Goal: Communication & Community: Answer question/provide support

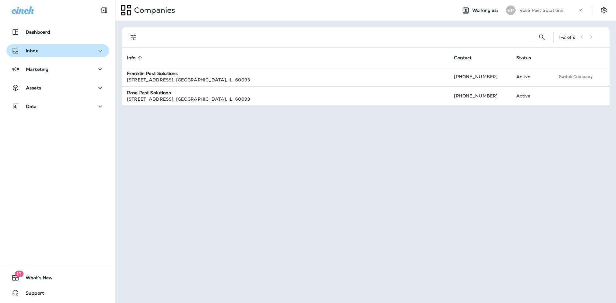
click at [46, 49] on div "Inbox" at bounding box center [58, 51] width 92 height 8
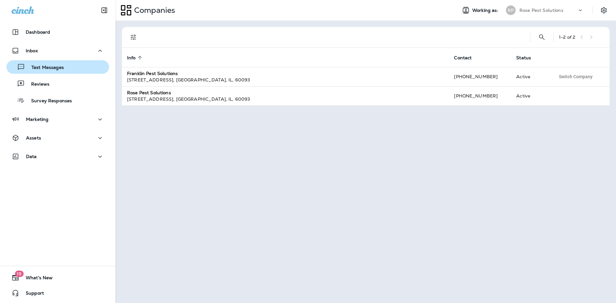
click at [44, 65] on p "Text Messages" at bounding box center [44, 68] width 39 height 6
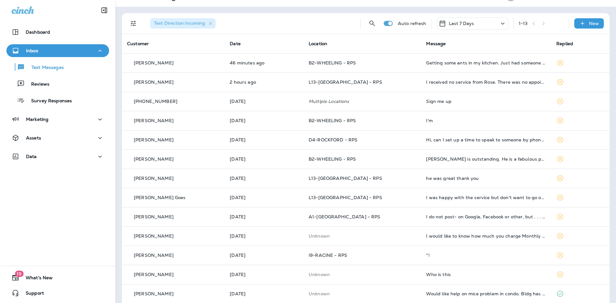
scroll to position [21, 0]
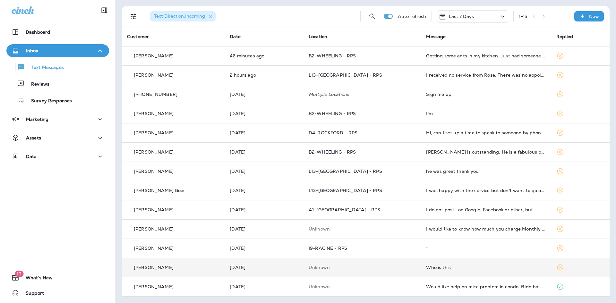
click at [430, 272] on td "Who is this" at bounding box center [486, 267] width 130 height 19
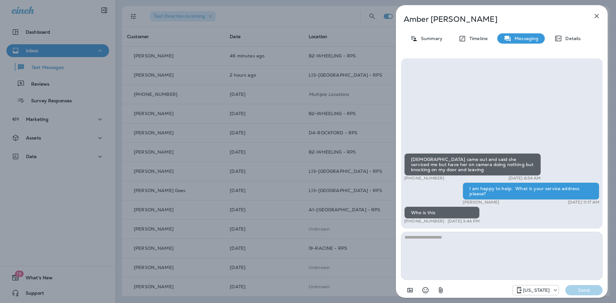
click at [451, 259] on textarea at bounding box center [502, 256] width 202 height 48
type textarea "**********"
click at [578, 289] on p "Send" at bounding box center [584, 291] width 27 height 6
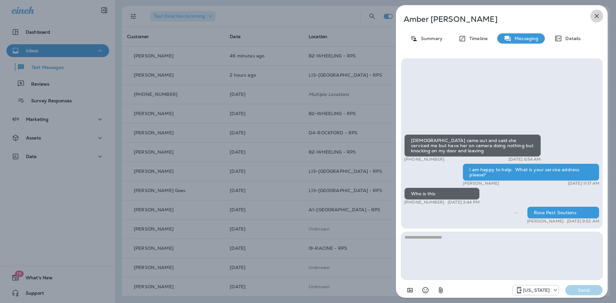
click at [597, 15] on icon "button" at bounding box center [597, 16] width 8 height 8
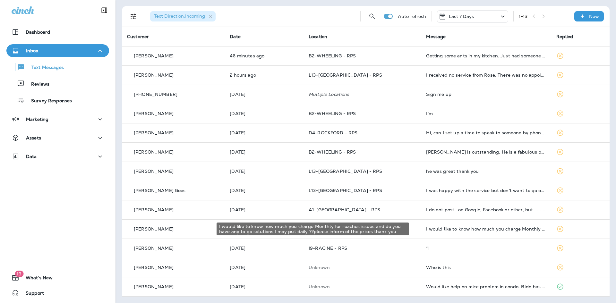
click at [473, 231] on div "I would like to know how much you charge Monthly for roaches issues and do you …" at bounding box center [486, 229] width 120 height 5
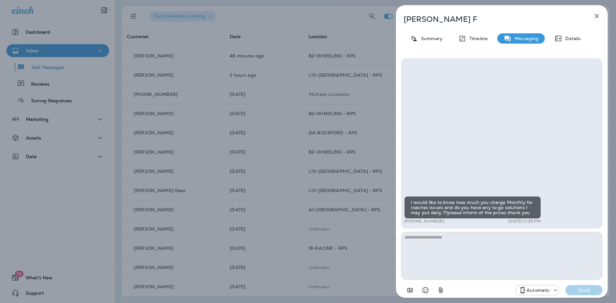
click at [477, 239] on textarea at bounding box center [502, 256] width 202 height 48
click at [502, 240] on textarea "**********" at bounding box center [502, 256] width 202 height 48
paste textarea "**********"
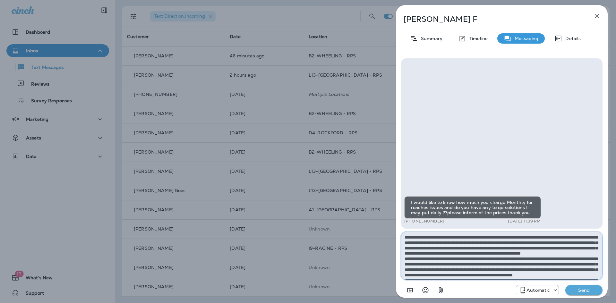
scroll to position [63, 0]
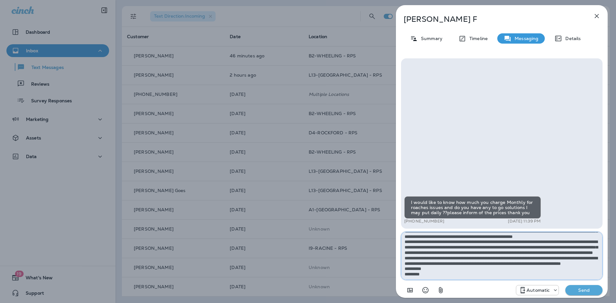
type textarea "**********"
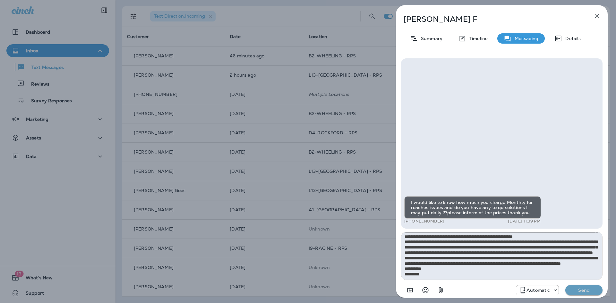
click at [580, 290] on p "Send" at bounding box center [584, 291] width 27 height 6
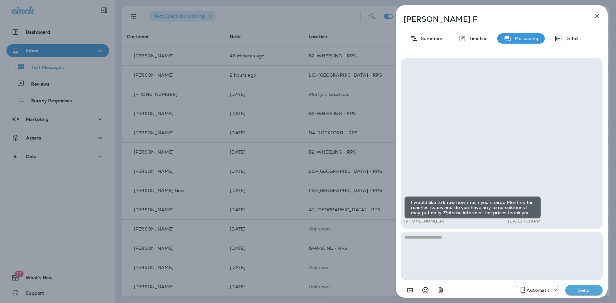
scroll to position [0, 0]
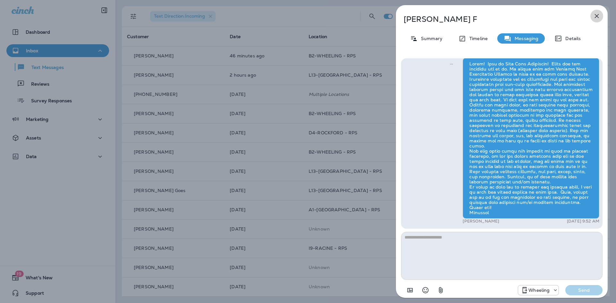
click at [595, 14] on icon "button" at bounding box center [597, 16] width 4 height 4
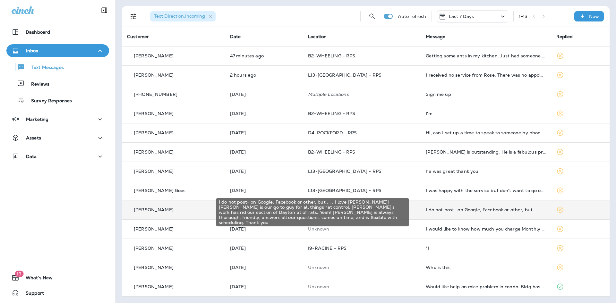
click at [471, 211] on div "I do not post- on Google, Facebook or other, but . . . I love Harry! Harry is o…" at bounding box center [486, 209] width 120 height 5
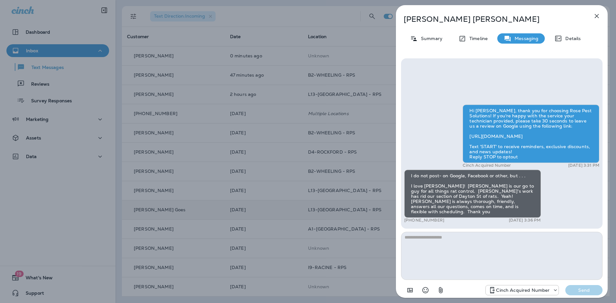
click at [456, 264] on textarea at bounding box center [502, 256] width 202 height 48
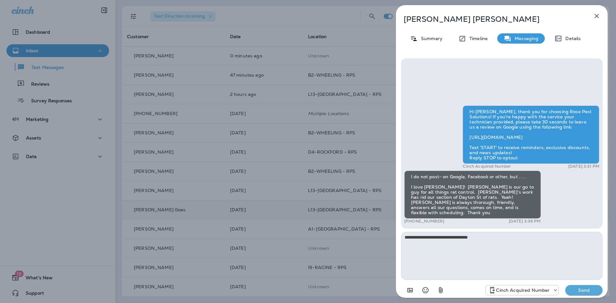
type textarea "**********"
drag, startPoint x: 584, startPoint y: 291, endPoint x: 586, endPoint y: 287, distance: 4.6
click at [584, 291] on p "Send" at bounding box center [584, 291] width 27 height 6
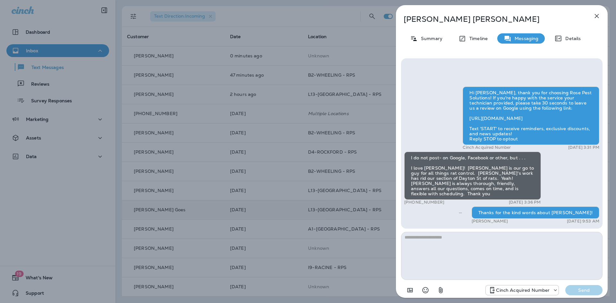
click at [598, 18] on icon "button" at bounding box center [597, 16] width 4 height 4
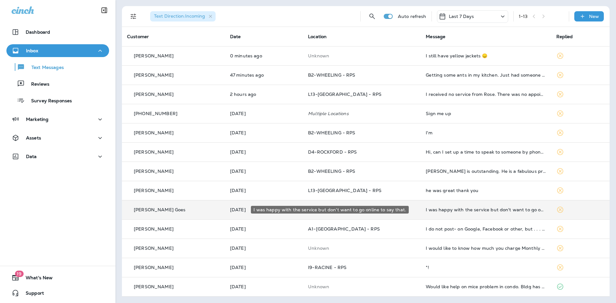
drag, startPoint x: 453, startPoint y: 212, endPoint x: 456, endPoint y: 208, distance: 4.5
click at [456, 208] on div "I was happy with the service but don't want to go online to say that." at bounding box center [486, 209] width 120 height 5
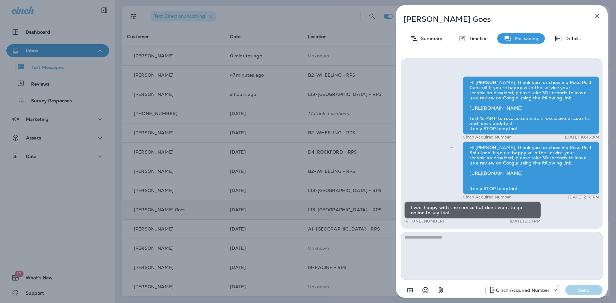
click at [471, 249] on textarea at bounding box center [502, 256] width 202 height 48
type textarea "**********"
drag, startPoint x: 581, startPoint y: 289, endPoint x: 581, endPoint y: 284, distance: 4.8
click at [579, 286] on button "Send" at bounding box center [584, 290] width 37 height 10
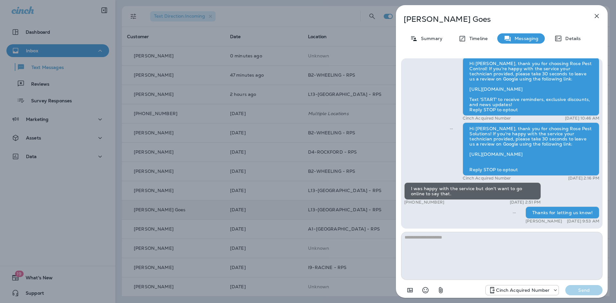
click at [601, 17] on button "button" at bounding box center [597, 16] width 13 height 13
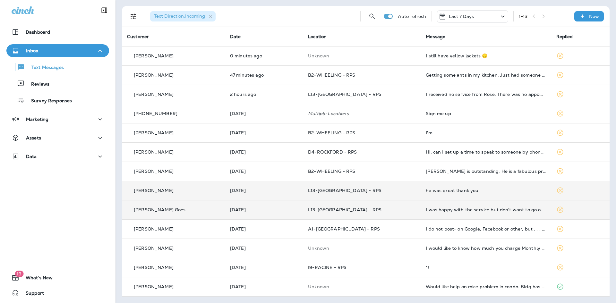
click at [454, 193] on div "he was great thank you" at bounding box center [486, 190] width 120 height 5
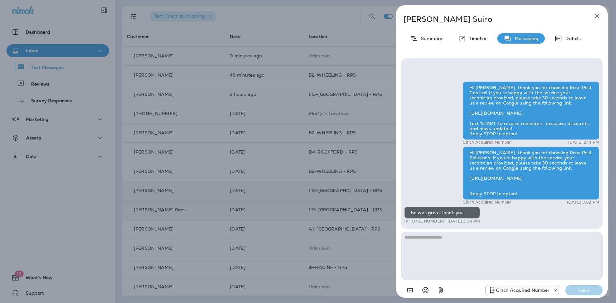
drag, startPoint x: 461, startPoint y: 248, endPoint x: 477, endPoint y: 253, distance: 16.7
click at [461, 248] on textarea at bounding box center [502, 256] width 202 height 48
type textarea "**********"
click at [573, 287] on button "Send" at bounding box center [584, 290] width 37 height 10
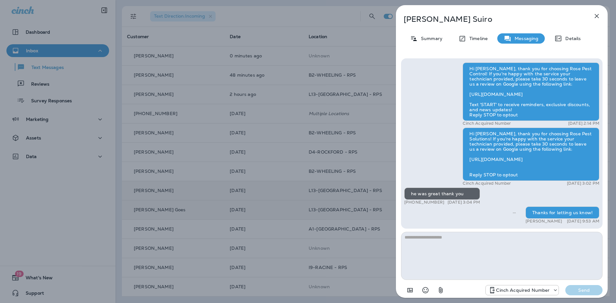
drag, startPoint x: 599, startPoint y: 18, endPoint x: 595, endPoint y: 21, distance: 5.5
click at [598, 16] on icon "button" at bounding box center [597, 16] width 8 height 8
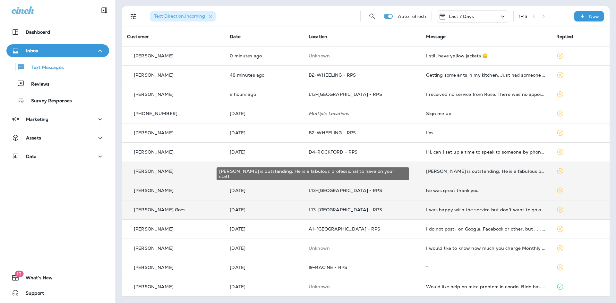
click at [452, 173] on div "Brandon is outstanding. He is a fabulous professional to have on your staff." at bounding box center [486, 171] width 120 height 5
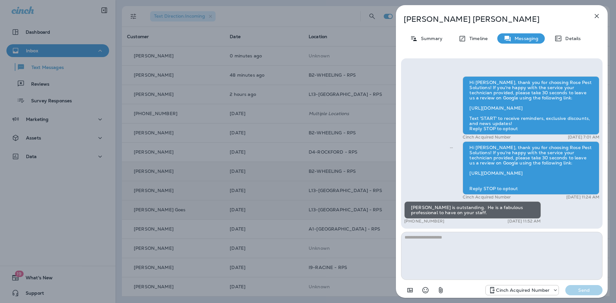
drag, startPoint x: 464, startPoint y: 260, endPoint x: 460, endPoint y: 255, distance: 5.5
click at [464, 258] on textarea at bounding box center [502, 256] width 202 height 48
type textarea "**********"
click at [589, 289] on p "Send" at bounding box center [584, 291] width 27 height 6
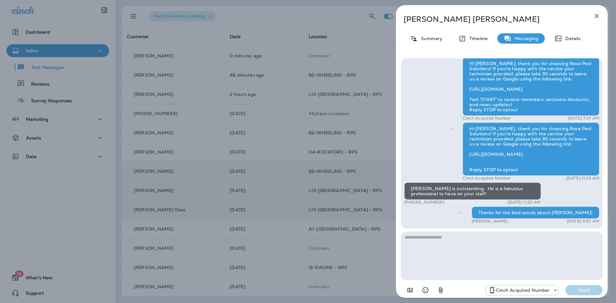
click at [596, 13] on icon "button" at bounding box center [597, 16] width 8 height 8
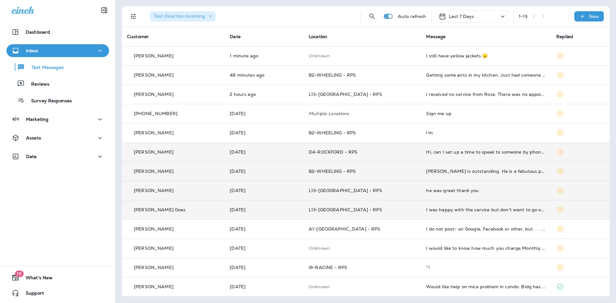
click at [450, 148] on td "Hi, can I set up a time to speak to someone by phone with questions?" at bounding box center [486, 152] width 130 height 19
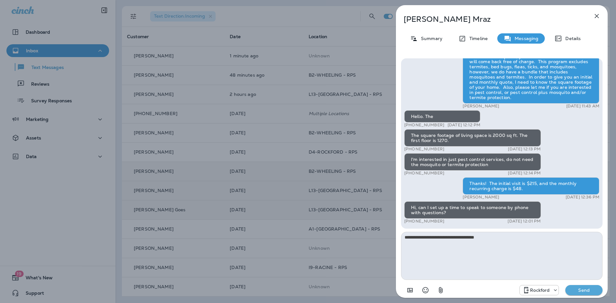
type textarea "**********"
click at [585, 293] on p "Send" at bounding box center [584, 291] width 27 height 6
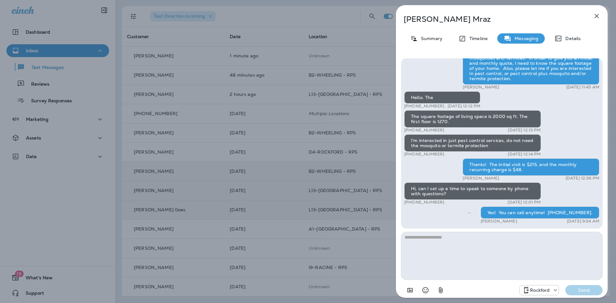
click at [597, 16] on icon "button" at bounding box center [597, 16] width 4 height 4
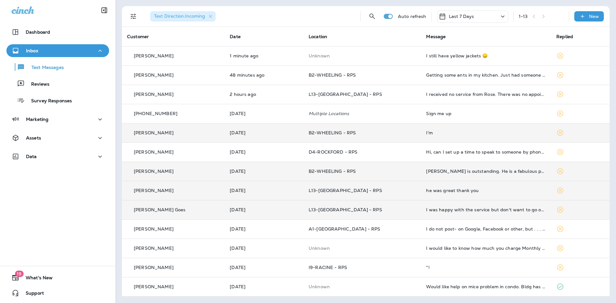
click at [426, 135] on div "I'm" at bounding box center [486, 132] width 120 height 5
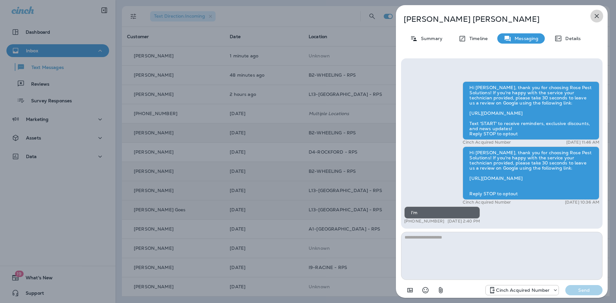
click at [596, 14] on icon "button" at bounding box center [597, 16] width 8 height 8
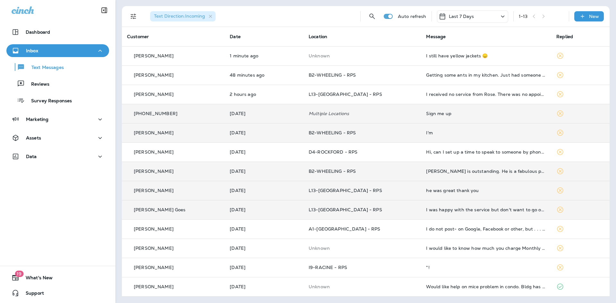
click at [431, 115] on div "Sign me up" at bounding box center [486, 113] width 120 height 5
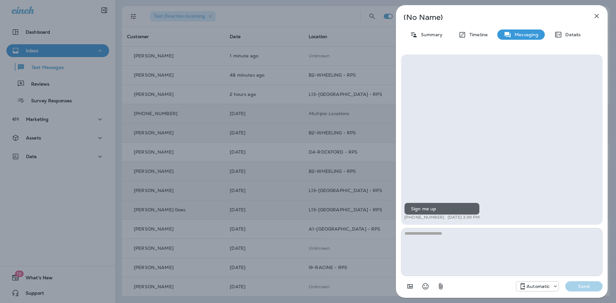
drag, startPoint x: 471, startPoint y: 251, endPoint x: 470, endPoint y: 248, distance: 3.3
click at [471, 249] on textarea at bounding box center [502, 252] width 202 height 48
type textarea "**********"
click at [583, 285] on p "Send" at bounding box center [584, 287] width 27 height 6
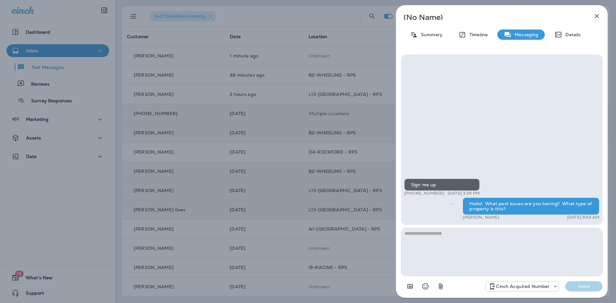
click at [597, 15] on icon "button" at bounding box center [597, 16] width 4 height 4
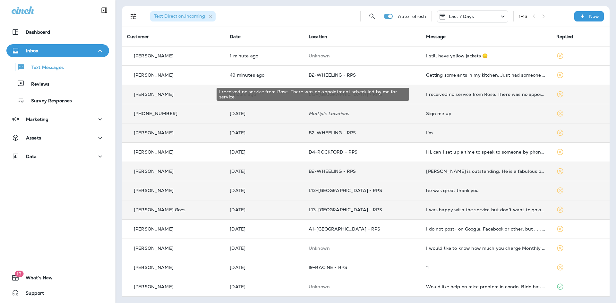
click at [442, 94] on div "I received no service from Rose. There was no appointment scheduled by me for s…" at bounding box center [486, 94] width 120 height 5
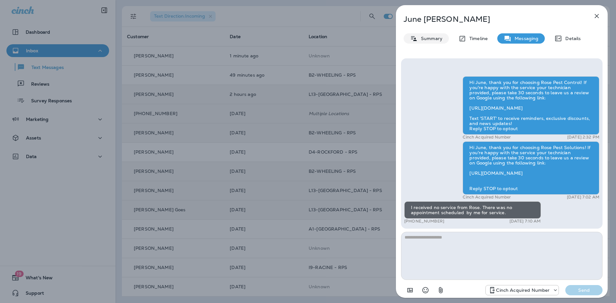
click at [425, 35] on div "Summary" at bounding box center [426, 38] width 45 height 10
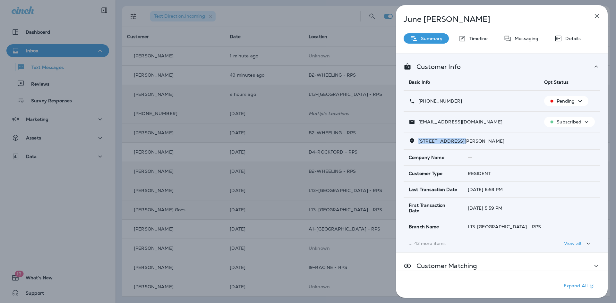
drag, startPoint x: 418, startPoint y: 141, endPoint x: 455, endPoint y: 143, distance: 37.6
click at [455, 143] on p "12111 S Throop St Chicago, IL 60643-5421" at bounding box center [459, 141] width 89 height 5
copy span "12111 S Throop St"
click at [596, 14] on icon "button" at bounding box center [597, 16] width 4 height 4
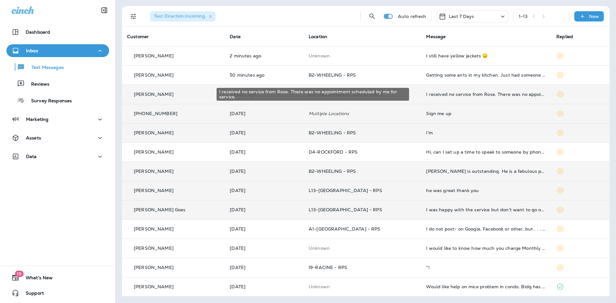
click at [433, 94] on div "I received no service from Rose. There was no appointment scheduled by me for s…" at bounding box center [486, 94] width 120 height 5
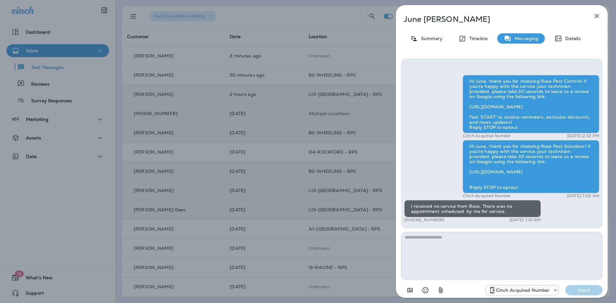
click at [439, 254] on textarea at bounding box center [502, 256] width 202 height 48
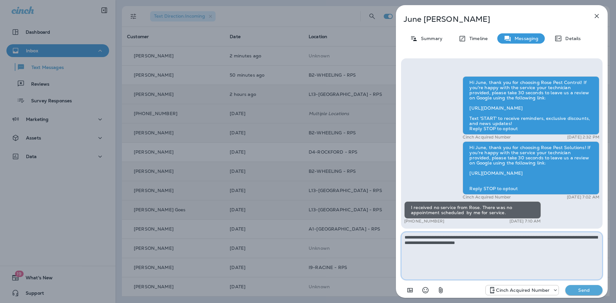
drag, startPoint x: 519, startPoint y: 244, endPoint x: 605, endPoint y: 243, distance: 85.7
click at [519, 243] on textarea "**********" at bounding box center [502, 256] width 202 height 48
click at [427, 243] on textarea "**********" at bounding box center [502, 256] width 202 height 48
type textarea "**********"
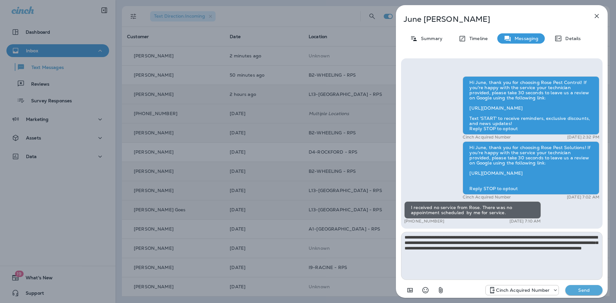
click at [583, 286] on button "Send" at bounding box center [584, 290] width 37 height 10
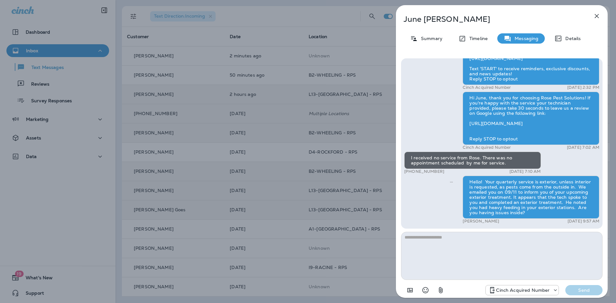
drag, startPoint x: 600, startPoint y: 16, endPoint x: 593, endPoint y: 19, distance: 7.5
click at [600, 16] on icon "button" at bounding box center [597, 16] width 8 height 8
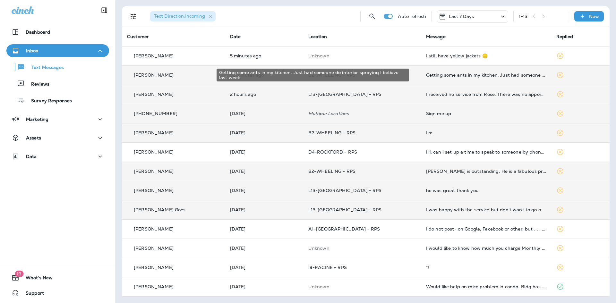
click at [466, 76] on div "Getting some ants in my kitchen. Just had someone do interior spraying I believ…" at bounding box center [486, 75] width 120 height 5
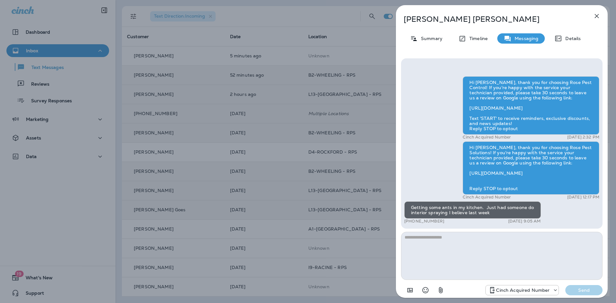
click at [477, 250] on textarea at bounding box center [502, 256] width 202 height 48
drag, startPoint x: 421, startPoint y: 36, endPoint x: 429, endPoint y: 52, distance: 17.7
click at [420, 35] on div "Summary" at bounding box center [426, 38] width 45 height 10
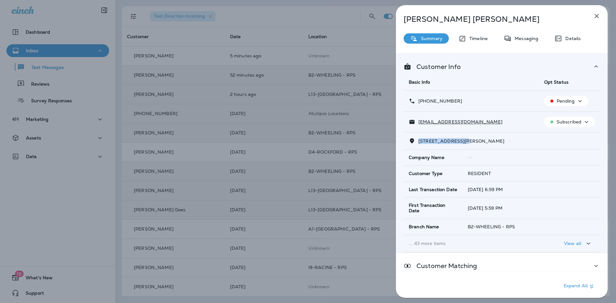
drag, startPoint x: 419, startPoint y: 141, endPoint x: 464, endPoint y: 143, distance: 45.0
click at [464, 143] on p "536 Charlemagne Dr Northbrook, IL 60062-2110" at bounding box center [459, 141] width 89 height 5
copy span "536 Charlemagne Dr"
click at [597, 17] on icon "button" at bounding box center [597, 16] width 8 height 8
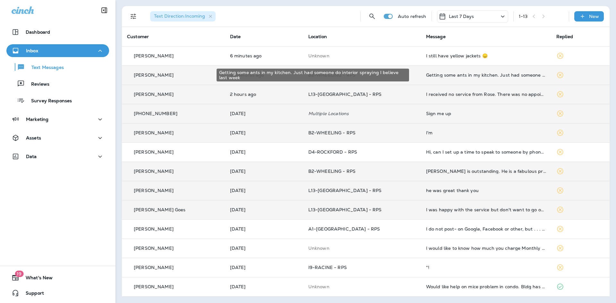
click at [473, 77] on div "Getting some ants in my kitchen. Just had someone do interior spraying I believ…" at bounding box center [486, 75] width 120 height 5
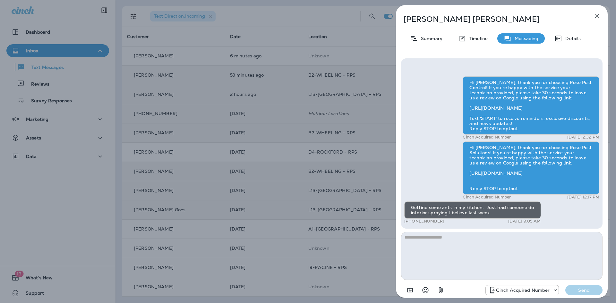
drag, startPoint x: 441, startPoint y: 266, endPoint x: 583, endPoint y: 273, distance: 142.4
click at [442, 265] on textarea at bounding box center [502, 256] width 202 height 48
type textarea "**********"
click at [582, 293] on button "Send" at bounding box center [584, 290] width 37 height 10
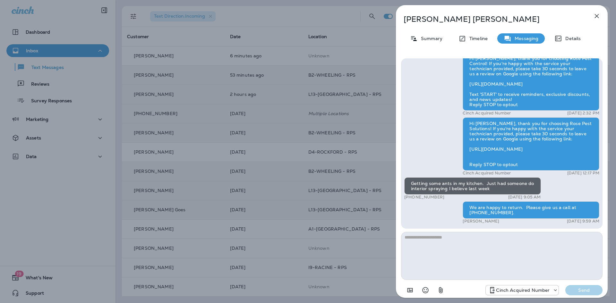
click at [595, 13] on icon "button" at bounding box center [597, 16] width 8 height 8
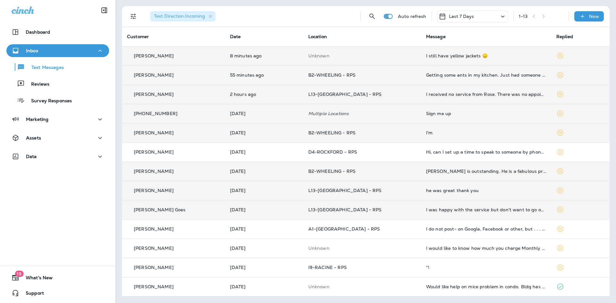
click at [448, 56] on div "I still have yellow jackets 😞" at bounding box center [486, 55] width 120 height 5
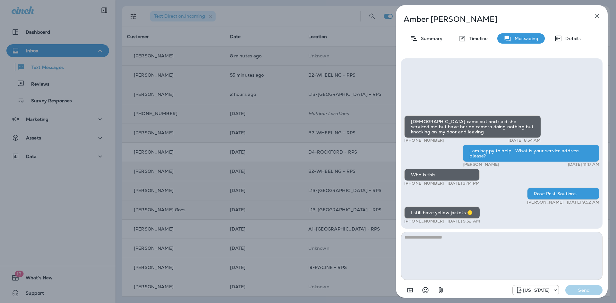
click at [440, 261] on textarea at bounding box center [502, 256] width 202 height 48
click at [422, 43] on div "Summary" at bounding box center [426, 38] width 45 height 10
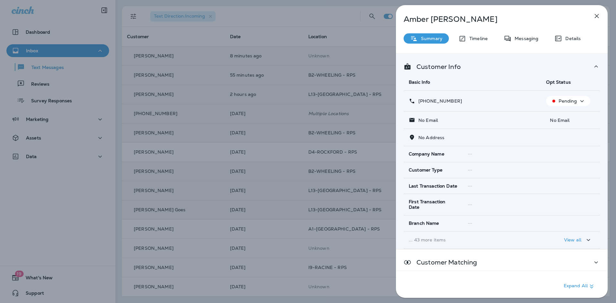
click at [595, 15] on icon "button" at bounding box center [597, 16] width 4 height 4
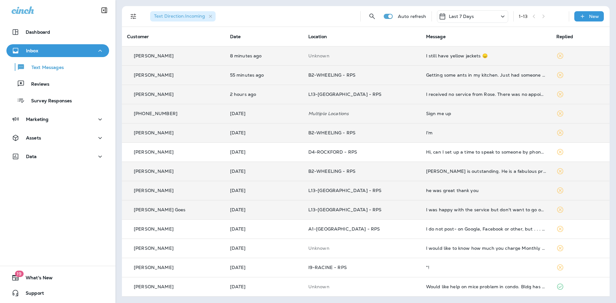
click at [440, 54] on div "I still have yellow jackets 😞" at bounding box center [486, 55] width 120 height 5
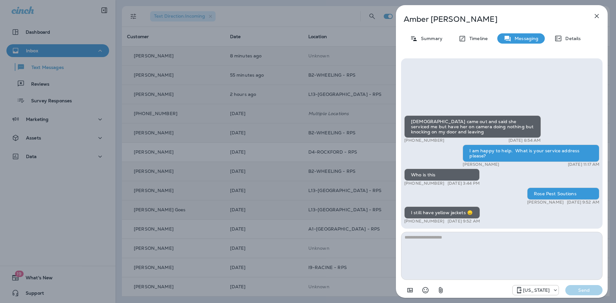
click at [436, 265] on textarea at bounding box center [502, 256] width 202 height 48
click at [462, 251] on textarea at bounding box center [502, 256] width 202 height 48
click at [428, 37] on p "Summary" at bounding box center [430, 38] width 25 height 5
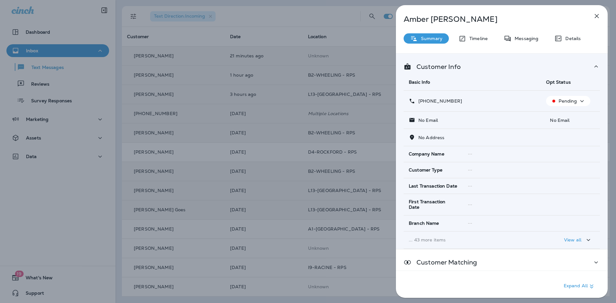
click at [595, 16] on icon "button" at bounding box center [597, 16] width 8 height 8
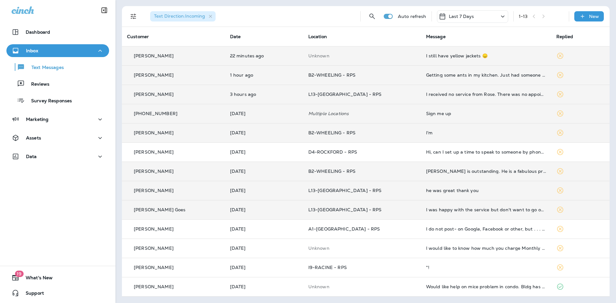
click at [437, 55] on div "I still have yellow jackets 😞" at bounding box center [486, 55] width 120 height 5
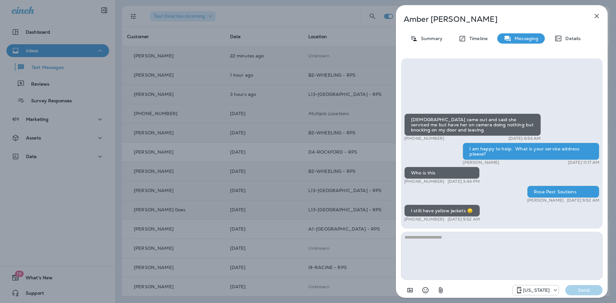
click at [462, 264] on textarea at bounding box center [502, 256] width 202 height 48
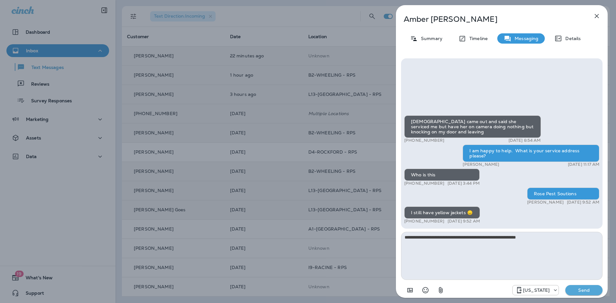
type textarea "**********"
click at [580, 290] on p "Send" at bounding box center [584, 291] width 27 height 6
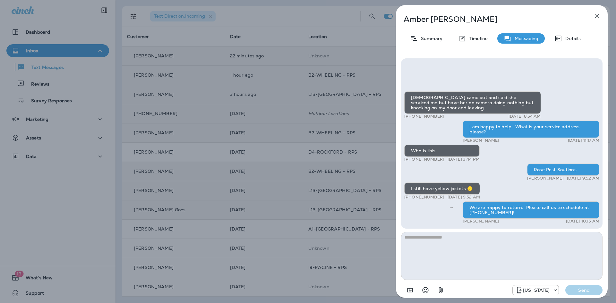
click at [599, 15] on icon "button" at bounding box center [597, 16] width 8 height 8
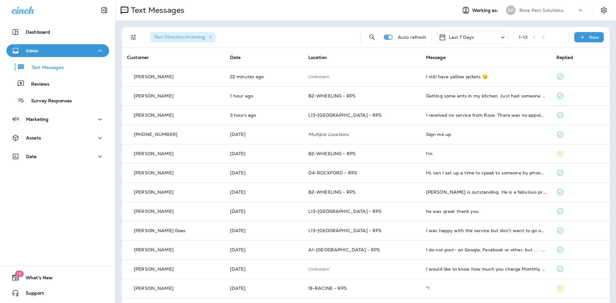
click at [538, 9] on p "Rose Pest Solutions" at bounding box center [542, 10] width 44 height 5
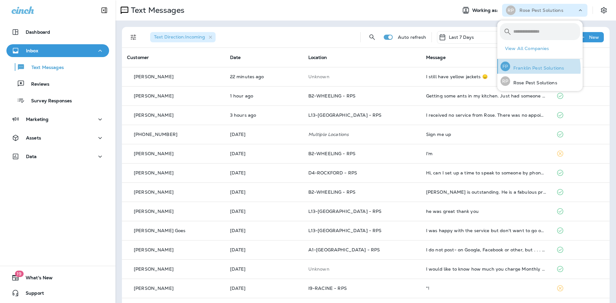
click at [533, 69] on p "Franklin Pest Solutions" at bounding box center [537, 67] width 54 height 5
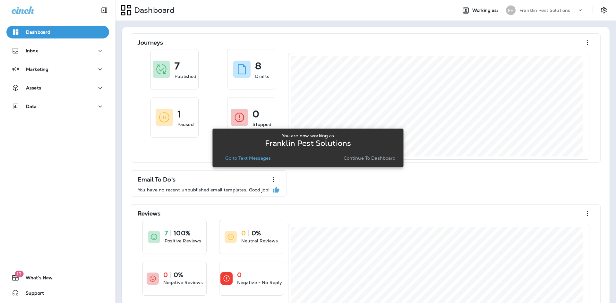
click at [371, 157] on p "Continue to Dashboard" at bounding box center [370, 158] width 52 height 5
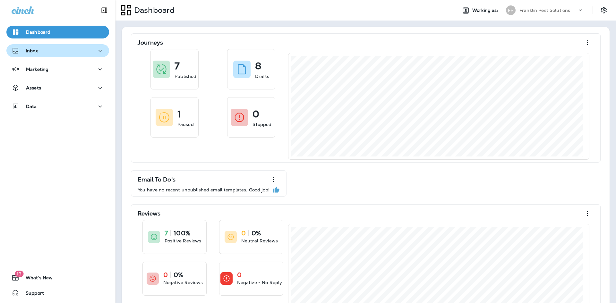
click at [41, 50] on div "Inbox" at bounding box center [58, 51] width 92 height 8
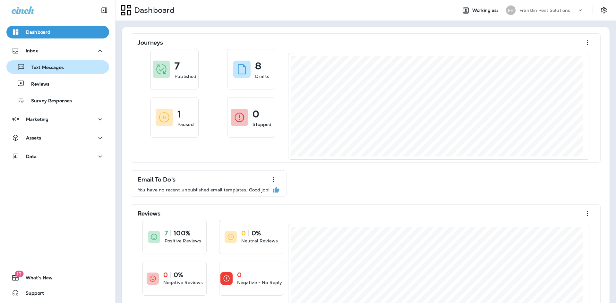
click at [47, 69] on p "Text Messages" at bounding box center [44, 68] width 39 height 6
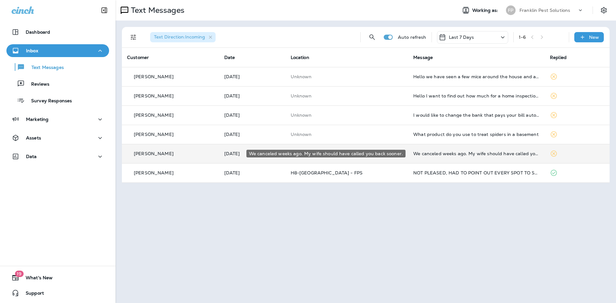
click at [457, 154] on div "We canceled weeks ago. My wife should have called you back sooner." at bounding box center [476, 153] width 126 height 5
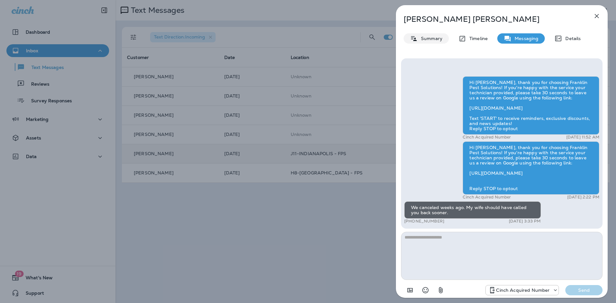
click at [415, 39] on icon at bounding box center [414, 39] width 8 height 8
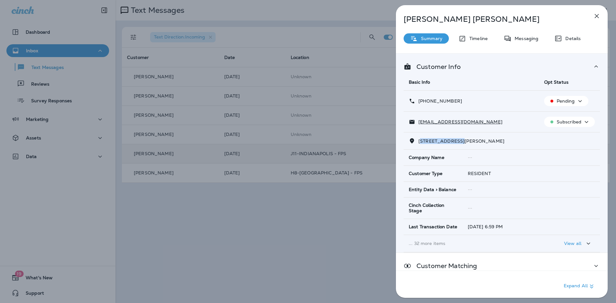
drag, startPoint x: 420, startPoint y: 143, endPoint x: 458, endPoint y: 142, distance: 37.6
click at [458, 142] on span "6490 N Parker Ave Indianapolis, IN 46220-2257" at bounding box center [462, 141] width 86 height 6
click at [419, 142] on span "6490 N Parker Ave Indianapolis, IN 46220-2257" at bounding box center [462, 141] width 86 height 6
drag, startPoint x: 419, startPoint y: 142, endPoint x: 458, endPoint y: 143, distance: 39.2
click at [458, 143] on span "6490 N Parker Ave Indianapolis, IN 46220-2257" at bounding box center [462, 141] width 86 height 6
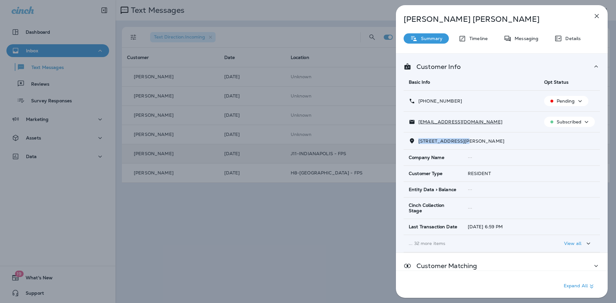
copy span "6490 N Parker Ave"
click at [598, 13] on icon "button" at bounding box center [597, 16] width 8 height 8
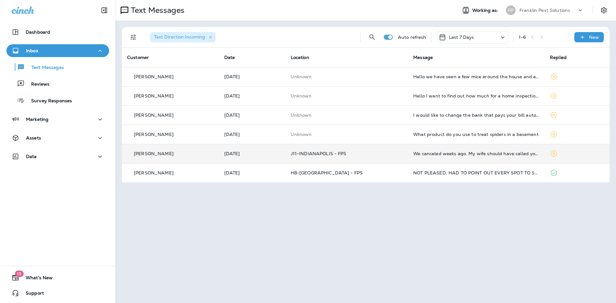
click at [456, 157] on td "We canceled weeks ago. My wife should have called you back sooner." at bounding box center [476, 153] width 137 height 19
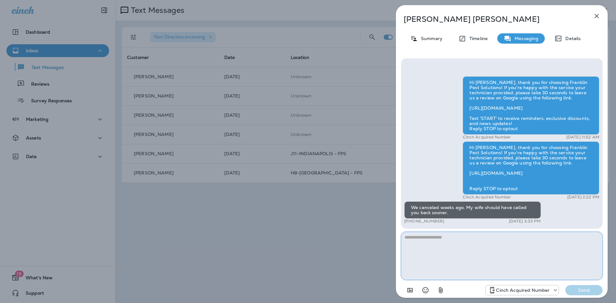
click at [481, 255] on textarea at bounding box center [502, 256] width 202 height 48
type textarea "**********"
click at [586, 292] on p "Send" at bounding box center [584, 291] width 27 height 6
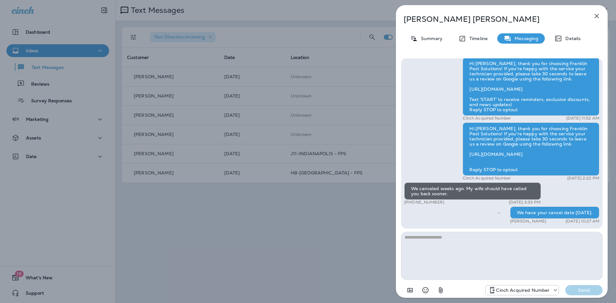
click at [598, 13] on icon "button" at bounding box center [597, 16] width 8 height 8
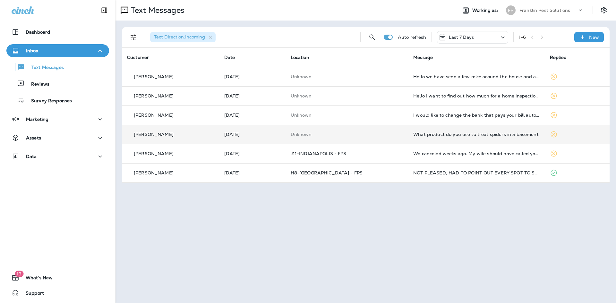
click at [473, 135] on div "What product do you use to treat spiders in a basement" at bounding box center [476, 134] width 126 height 5
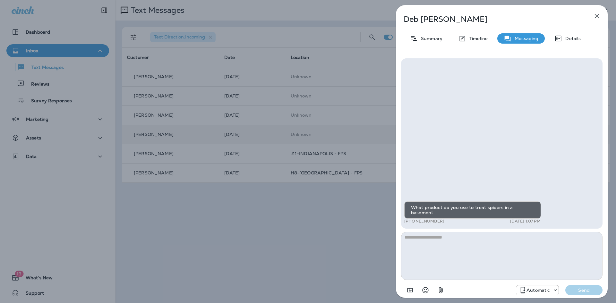
click at [445, 250] on textarea at bounding box center [502, 256] width 202 height 48
type textarea "**********"
click at [582, 287] on button "Send" at bounding box center [584, 290] width 37 height 10
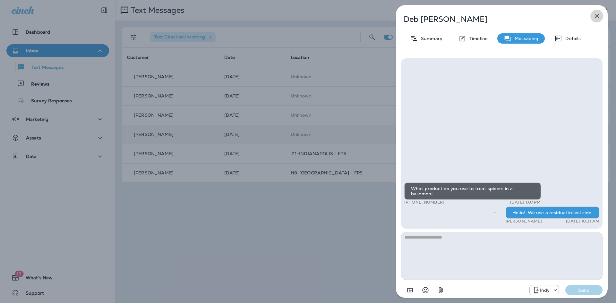
click at [597, 16] on icon "button" at bounding box center [597, 16] width 4 height 4
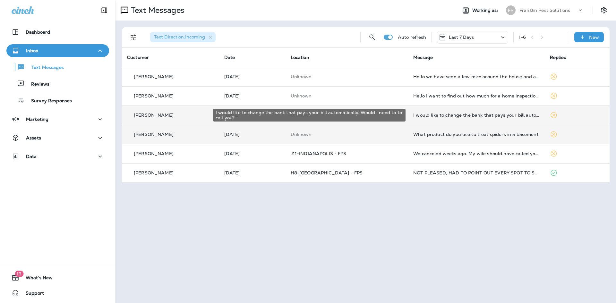
click at [450, 114] on div "I would like to change the bank that pays your bill automatically. Would I need…" at bounding box center [476, 115] width 126 height 5
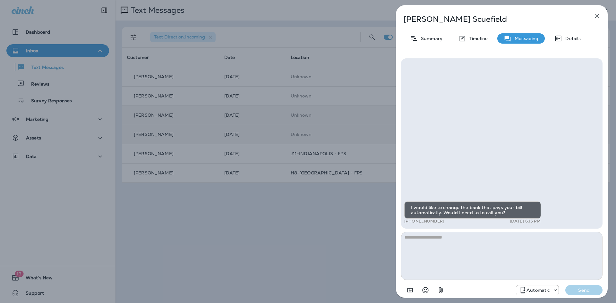
click at [446, 242] on textarea at bounding box center [502, 256] width 202 height 48
click at [428, 41] on div "Summary" at bounding box center [426, 38] width 45 height 10
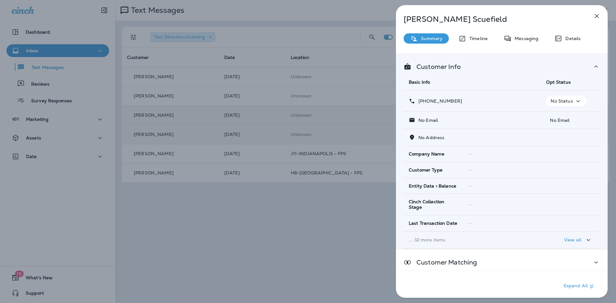
click at [428, 41] on p "Summary" at bounding box center [430, 38] width 25 height 5
click at [597, 17] on icon "button" at bounding box center [597, 16] width 8 height 8
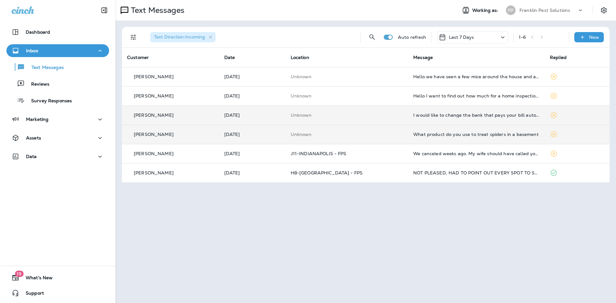
click at [451, 112] on td "I would like to change the bank that pays your bill automatically. Would I need…" at bounding box center [476, 115] width 137 height 19
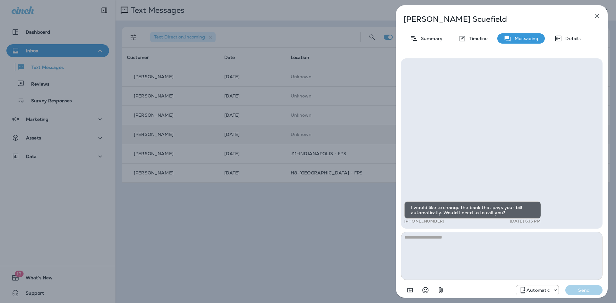
drag, startPoint x: 426, startPoint y: 244, endPoint x: 432, endPoint y: 249, distance: 8.6
click at [427, 243] on textarea at bounding box center [502, 256] width 202 height 48
type textarea "**********"
drag, startPoint x: 577, startPoint y: 290, endPoint x: 576, endPoint y: 293, distance: 3.7
click at [577, 289] on p "Send" at bounding box center [584, 291] width 27 height 6
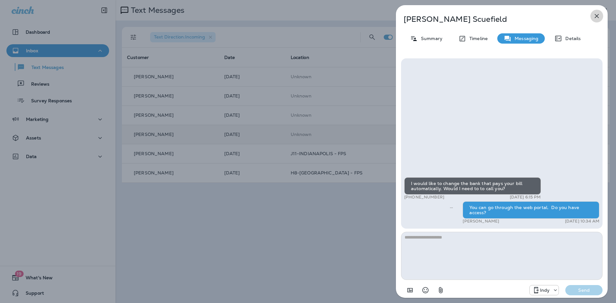
click at [598, 16] on icon "button" at bounding box center [597, 16] width 8 height 8
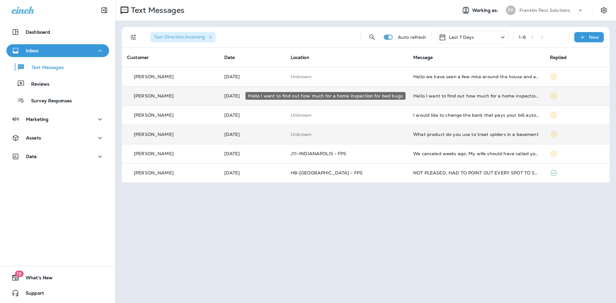
click at [460, 97] on div "Hello I want to find out how much for a home inspection for bed bugs" at bounding box center [476, 95] width 126 height 5
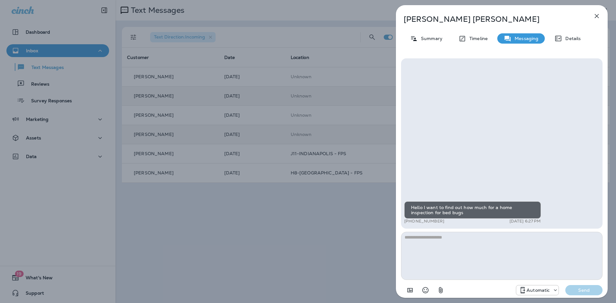
click at [457, 241] on textarea at bounding box center [502, 256] width 202 height 48
click at [426, 244] on textarea at bounding box center [502, 256] width 202 height 48
paste textarea "**********"
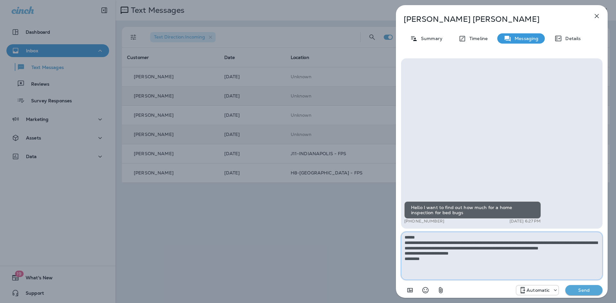
type textarea "**********"
click at [579, 289] on p "Send" at bounding box center [584, 291] width 27 height 6
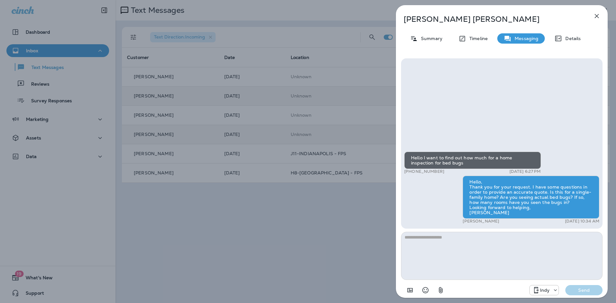
click at [597, 15] on icon "button" at bounding box center [597, 16] width 4 height 4
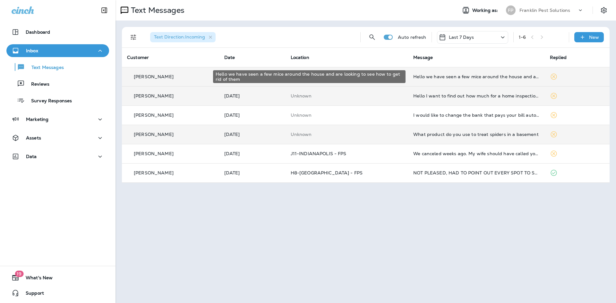
click at [444, 78] on div "Hello we have seen a few mice around the house and are looking to see how to ge…" at bounding box center [476, 76] width 126 height 5
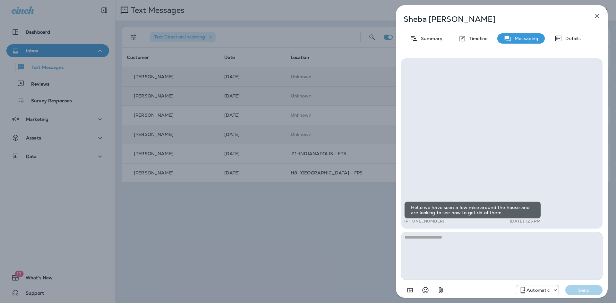
click at [439, 242] on textarea at bounding box center [502, 256] width 202 height 48
click at [474, 242] on textarea "******" at bounding box center [502, 256] width 202 height 48
click at [440, 242] on textarea "******" at bounding box center [502, 256] width 202 height 48
paste textarea "**********"
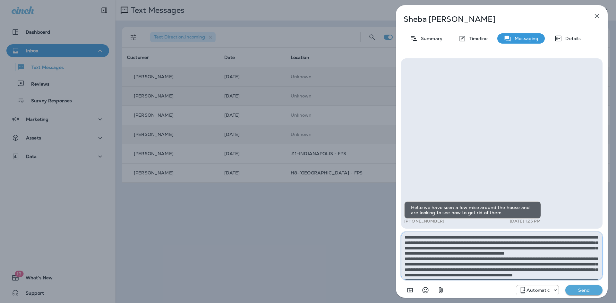
scroll to position [68, 0]
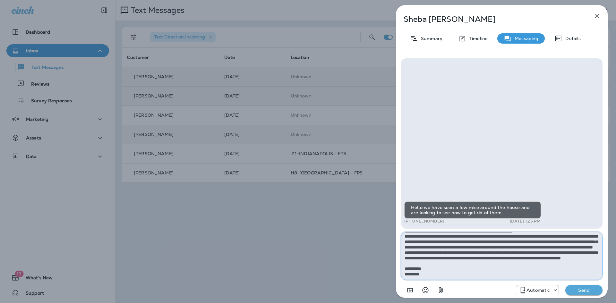
type textarea "**********"
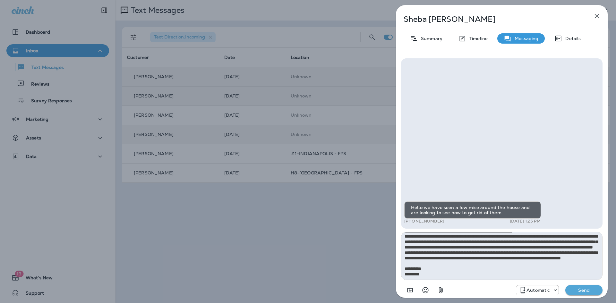
click at [591, 292] on p "Send" at bounding box center [584, 291] width 27 height 6
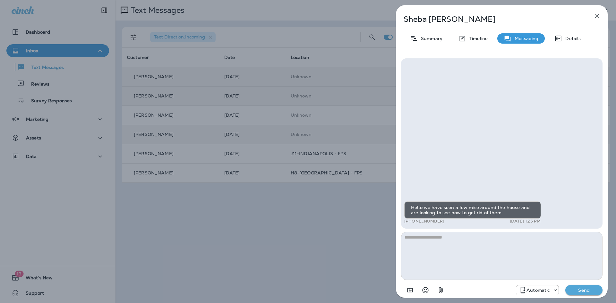
scroll to position [0, 0]
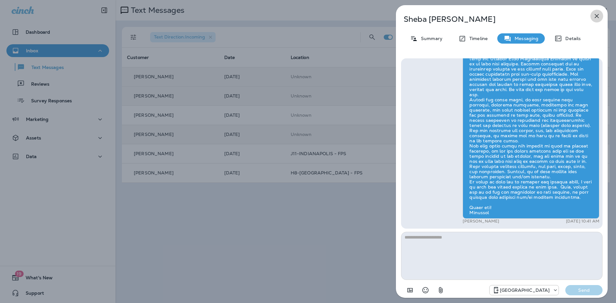
drag, startPoint x: 599, startPoint y: 16, endPoint x: 594, endPoint y: 20, distance: 6.9
click at [598, 16] on icon "button" at bounding box center [597, 16] width 8 height 8
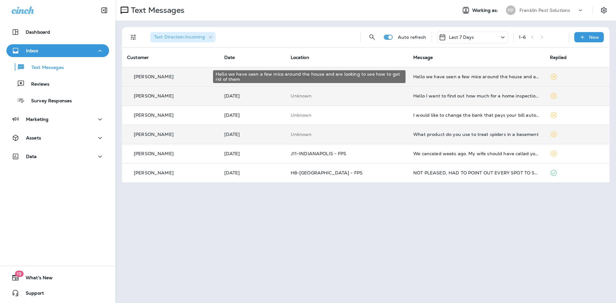
click at [481, 79] on div "Hello we have seen a few mice around the house and are looking to see how to ge…" at bounding box center [476, 76] width 126 height 5
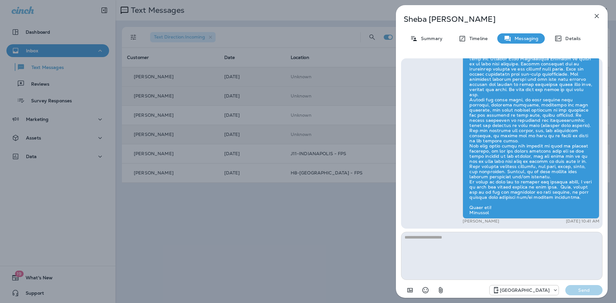
click at [595, 17] on icon "button" at bounding box center [597, 16] width 4 height 4
